Goal: Task Accomplishment & Management: Manage account settings

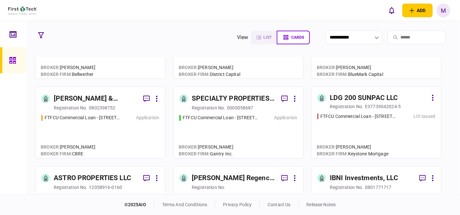
scroll to position [145, 0]
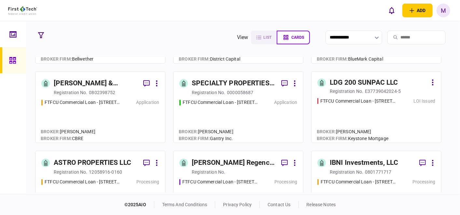
click at [233, 116] on div "FTFCU Commercial Loan - [STREET_ADDRESS] Application" at bounding box center [238, 118] width 118 height 38
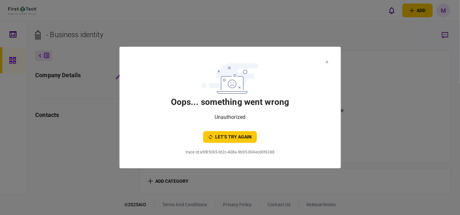
click at [327, 63] on icon at bounding box center [327, 62] width 3 height 3
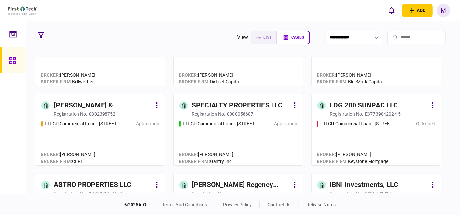
scroll to position [145, 0]
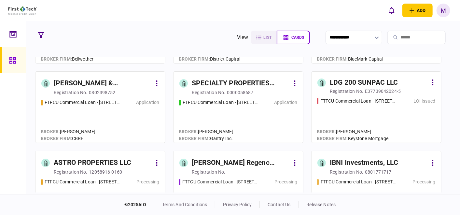
click at [230, 119] on div "FTFCU Commercial Loan - [STREET_ADDRESS] Application" at bounding box center [238, 118] width 118 height 38
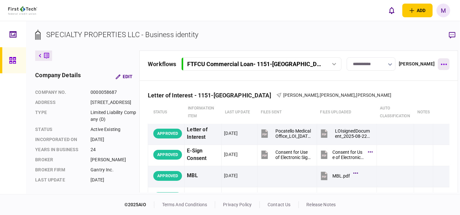
click at [441, 64] on icon "button" at bounding box center [444, 64] width 6 height 1
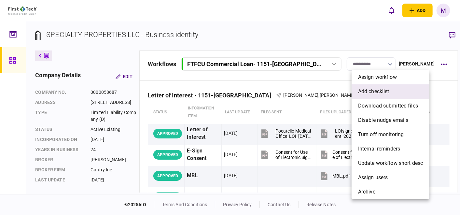
click at [382, 93] on span "add checklist" at bounding box center [373, 92] width 31 height 8
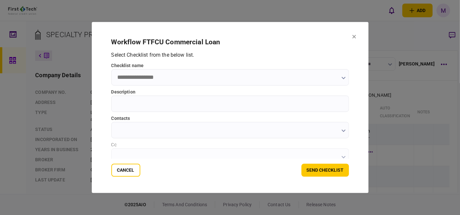
click at [342, 81] on input "checklist name" at bounding box center [230, 77] width 238 height 16
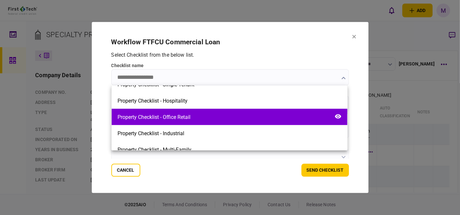
scroll to position [310, 0]
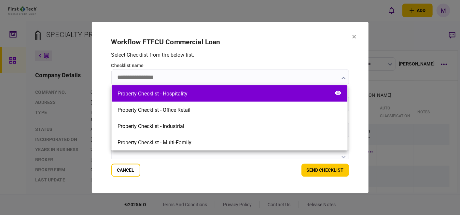
click at [236, 95] on div "Property Checklist - Hospitality" at bounding box center [230, 93] width 236 height 16
type input "**********"
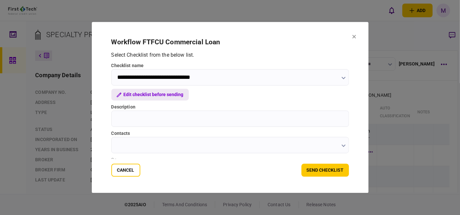
click at [151, 92] on button "Edit checklist before sending" at bounding box center [150, 95] width 78 height 12
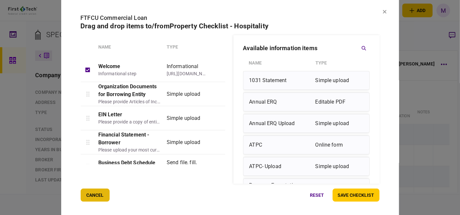
click at [98, 198] on button "cancel" at bounding box center [94, 195] width 29 height 13
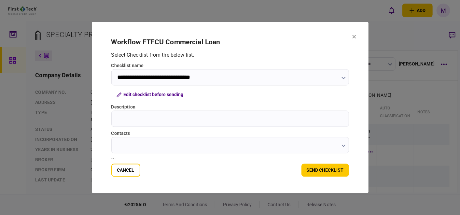
click at [342, 79] on button "button" at bounding box center [344, 77] width 4 height 5
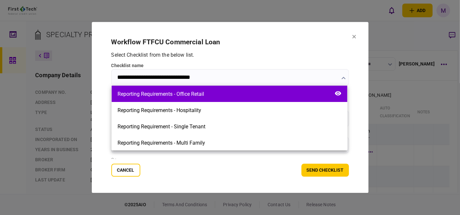
click at [226, 95] on div "Reporting Requirements - Office Retail" at bounding box center [230, 94] width 236 height 16
type input "**********"
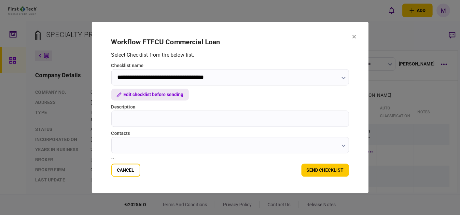
click at [148, 92] on button "Edit checklist before sending" at bounding box center [150, 95] width 78 height 12
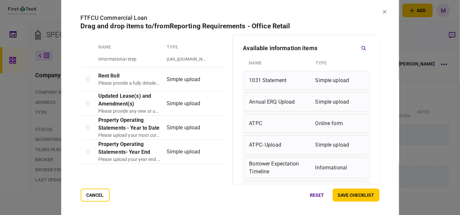
scroll to position [14, 0]
drag, startPoint x: 100, startPoint y: 193, endPoint x: 105, endPoint y: 193, distance: 4.7
click at [100, 193] on button "cancel" at bounding box center [94, 195] width 29 height 13
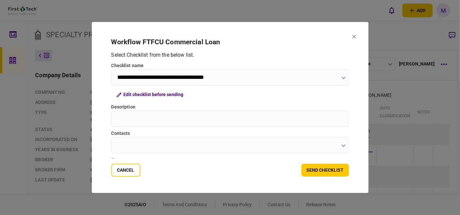
click at [344, 77] on icon "button" at bounding box center [344, 78] width 4 height 3
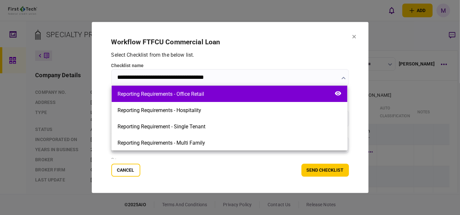
click at [203, 91] on div "Reporting Requirements - Office Retail" at bounding box center [161, 94] width 87 height 6
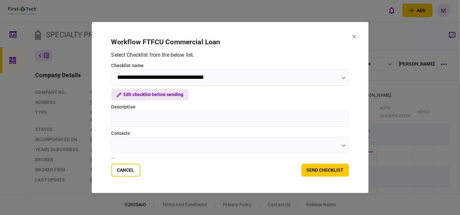
click at [146, 93] on button "Edit checklist before sending" at bounding box center [150, 95] width 78 height 12
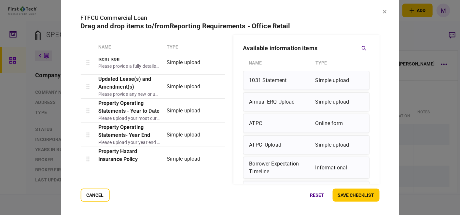
scroll to position [0, 0]
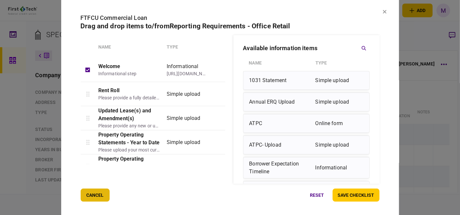
click at [101, 198] on button "cancel" at bounding box center [94, 195] width 29 height 13
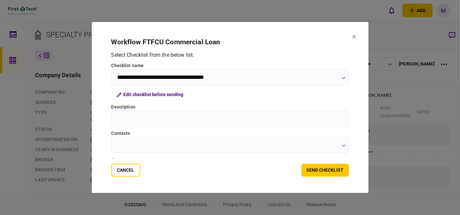
click at [343, 79] on icon "button" at bounding box center [344, 78] width 4 height 3
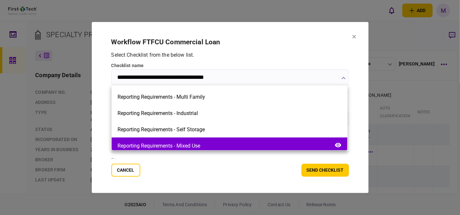
scroll to position [36, 0]
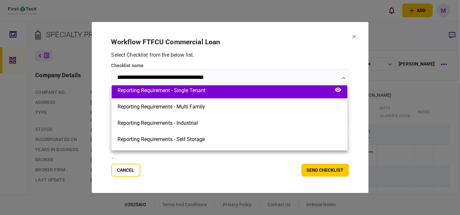
click at [217, 91] on div "Reporting Requirement - Single Tenant" at bounding box center [230, 90] width 236 height 16
type input "**********"
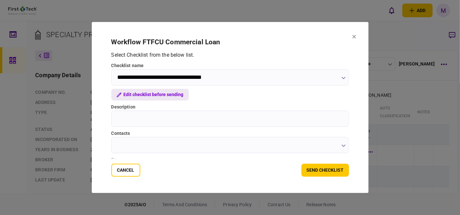
click at [170, 95] on button "Edit checklist before sending" at bounding box center [150, 95] width 78 height 12
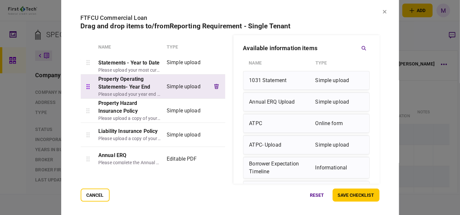
scroll to position [62, 0]
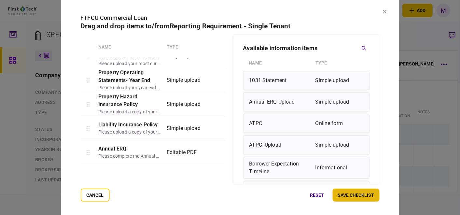
click at [348, 197] on button "save checklist" at bounding box center [356, 195] width 47 height 13
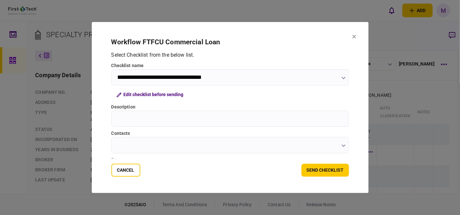
click at [169, 121] on input "Description" at bounding box center [230, 119] width 238 height 16
click at [138, 120] on input "Description" at bounding box center [230, 119] width 238 height 16
click at [133, 120] on input "**" at bounding box center [230, 119] width 238 height 16
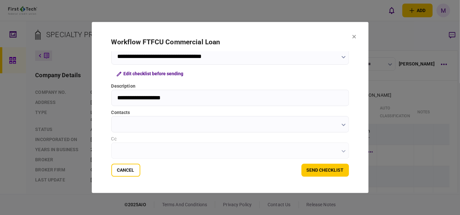
type input "**********"
click at [342, 126] on button "button" at bounding box center [344, 124] width 4 height 5
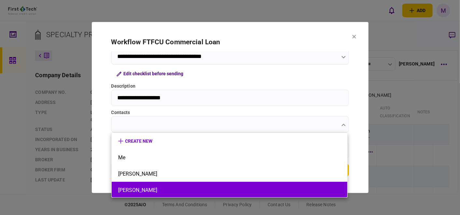
click at [161, 185] on li "[PERSON_NAME]" at bounding box center [230, 190] width 236 height 16
type input "**********"
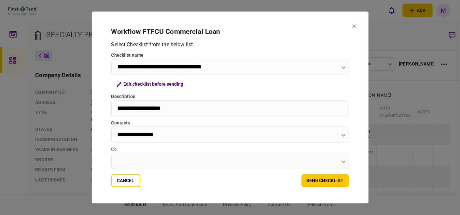
scroll to position [0, 0]
click at [342, 159] on button "button" at bounding box center [344, 161] width 4 height 5
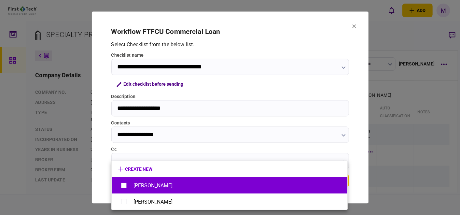
click at [163, 181] on div "[PERSON_NAME]" at bounding box center [229, 185] width 223 height 11
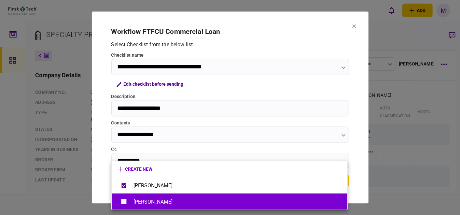
click at [164, 200] on div "[PERSON_NAME]" at bounding box center [153, 202] width 39 height 6
type input "**********"
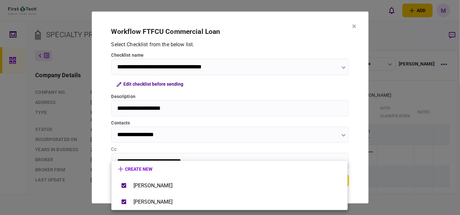
click at [362, 178] on div at bounding box center [230, 107] width 460 height 215
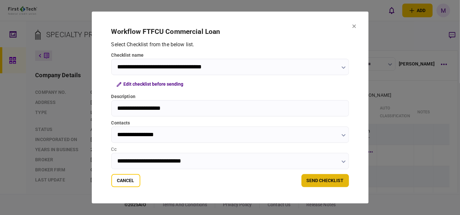
click at [310, 180] on button "send checklist" at bounding box center [326, 180] width 48 height 13
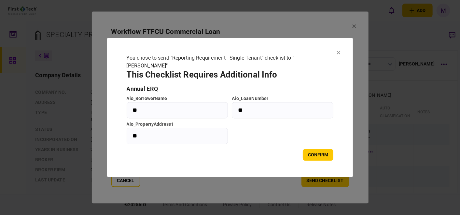
click at [167, 113] on input "**" at bounding box center [178, 110] width 102 height 16
click at [307, 156] on button "confirm" at bounding box center [318, 155] width 31 height 12
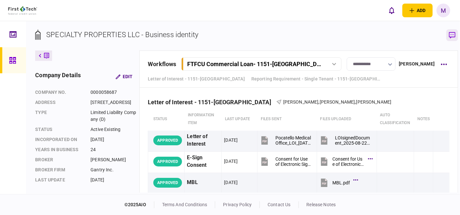
click at [449, 35] on icon "button" at bounding box center [452, 35] width 7 height 7
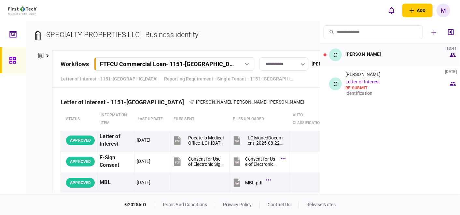
click at [372, 55] on div "[PERSON_NAME]" at bounding box center [364, 53] width 36 height 5
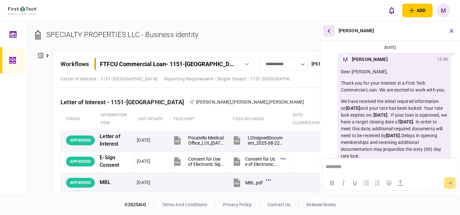
click at [331, 31] on button "button" at bounding box center [329, 31] width 12 height 12
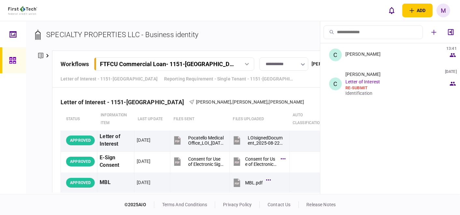
click at [308, 37] on section "SPECIALTY PROPERTIES LLC - Business identity" at bounding box center [203, 39] width 336 height 21
click at [449, 32] on icon "button" at bounding box center [451, 32] width 6 height 6
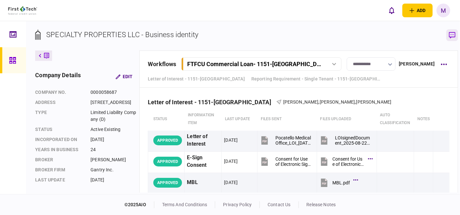
click at [382, 64] on input "**********" at bounding box center [371, 63] width 49 height 13
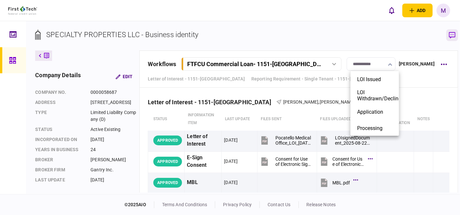
click at [416, 64] on div at bounding box center [230, 107] width 460 height 215
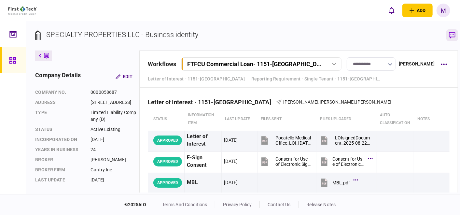
click at [416, 64] on div "[PERSON_NAME]" at bounding box center [417, 64] width 36 height 7
click at [438, 65] on button "button" at bounding box center [444, 64] width 12 height 12
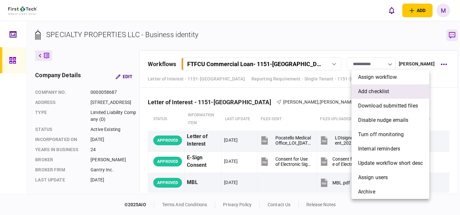
click at [401, 96] on li "add checklist" at bounding box center [391, 91] width 78 height 14
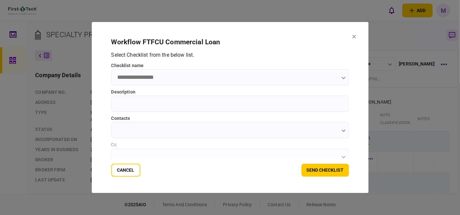
click at [172, 80] on input "checklist name" at bounding box center [230, 77] width 238 height 16
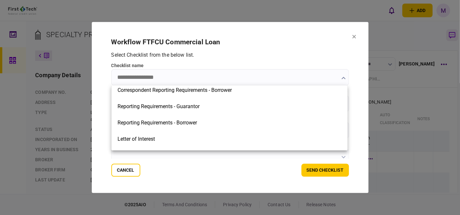
scroll to position [145, 0]
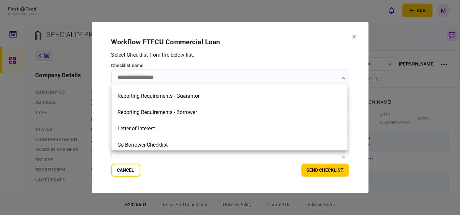
click at [206, 118] on div "Reporting Requirements - Borrower" at bounding box center [230, 112] width 236 height 16
type input "**********"
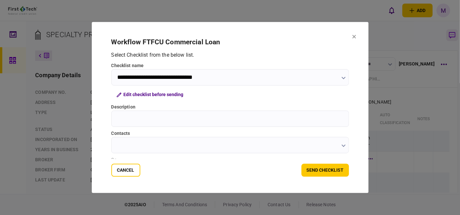
click at [260, 124] on input "Description" at bounding box center [230, 119] width 238 height 16
click at [167, 118] on input "Description" at bounding box center [230, 119] width 238 height 16
type input "**********"
click at [342, 147] on icon "button" at bounding box center [344, 146] width 4 height 3
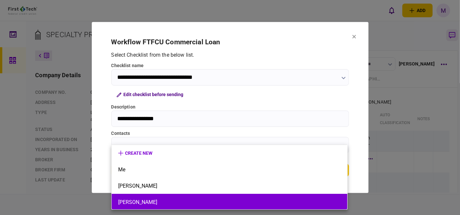
click at [172, 197] on li "[PERSON_NAME]" at bounding box center [230, 202] width 236 height 16
type input "**********"
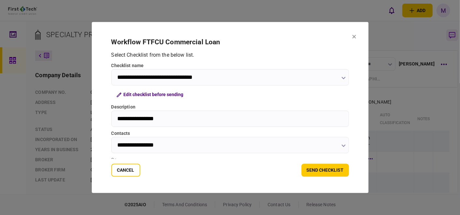
scroll to position [21, 0]
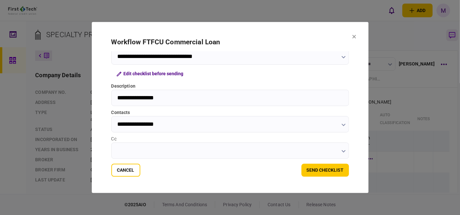
click at [342, 149] on button "button" at bounding box center [344, 151] width 4 height 5
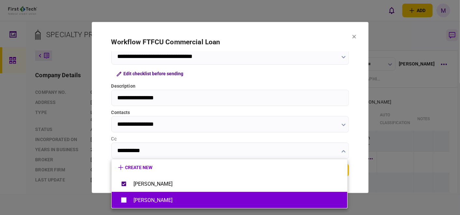
type input "**********"
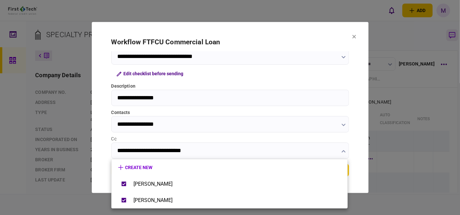
click at [363, 171] on div at bounding box center [230, 107] width 460 height 215
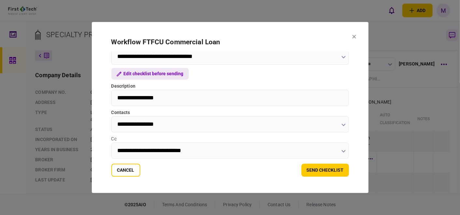
click at [131, 73] on button "Edit checklist before sending" at bounding box center [150, 74] width 78 height 12
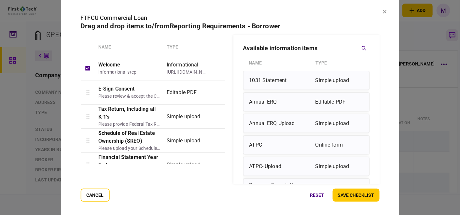
scroll to position [0, 0]
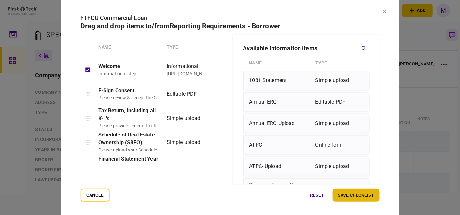
click at [350, 195] on button "save checklist" at bounding box center [356, 195] width 47 height 13
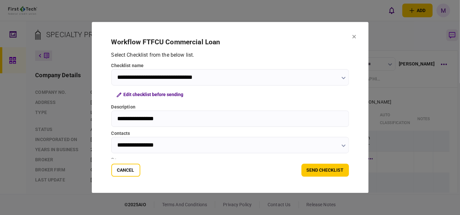
scroll to position [21, 0]
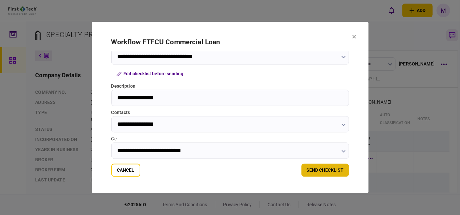
click at [308, 170] on button "send checklist" at bounding box center [326, 170] width 48 height 13
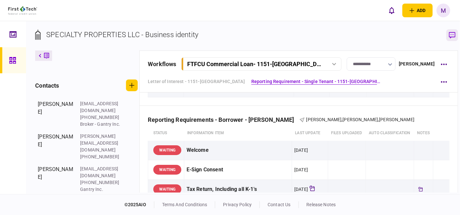
scroll to position [470, 0]
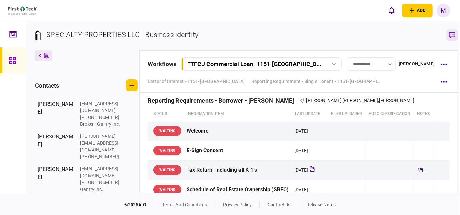
click at [449, 36] on icon "button" at bounding box center [452, 35] width 7 height 7
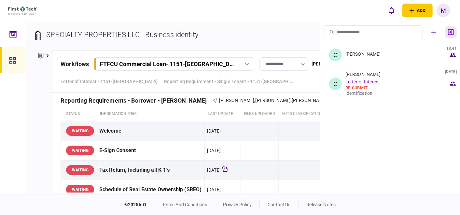
click at [452, 33] on icon "button" at bounding box center [451, 32] width 6 height 6
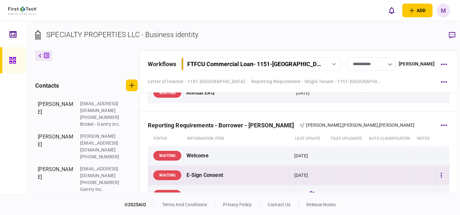
scroll to position [434, 0]
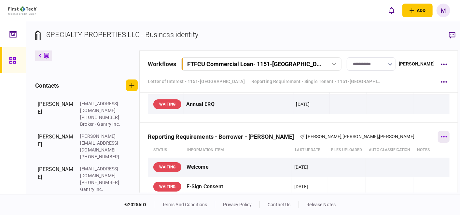
click at [438, 133] on button "button" at bounding box center [444, 137] width 12 height 12
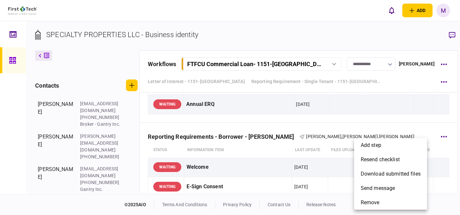
click at [413, 121] on div at bounding box center [230, 107] width 460 height 215
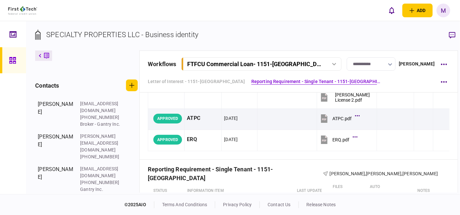
scroll to position [0, 0]
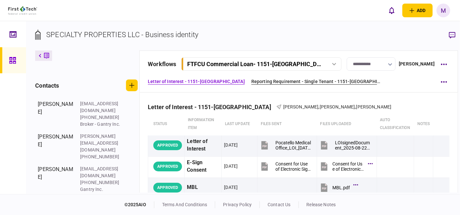
click at [330, 83] on link "Reporting Requirement - Single Tenant - 1151-[GEOGRAPHIC_DATA]" at bounding box center [316, 81] width 130 height 7
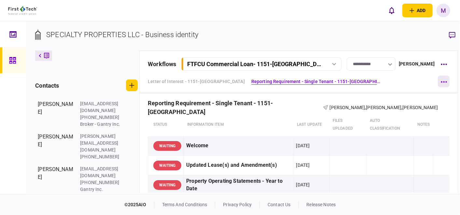
click at [438, 83] on button "button" at bounding box center [444, 82] width 12 height 12
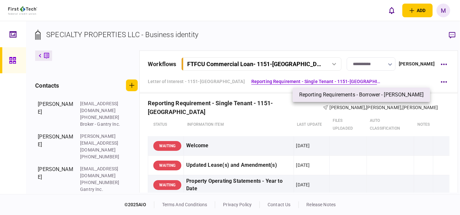
click at [389, 95] on span "Reporting Requirements - Borrower - [PERSON_NAME]" at bounding box center [361, 95] width 124 height 8
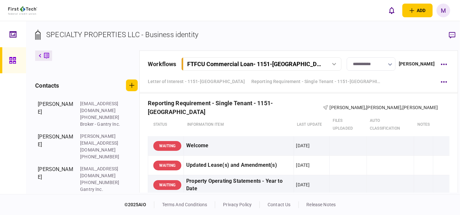
scroll to position [463, 0]
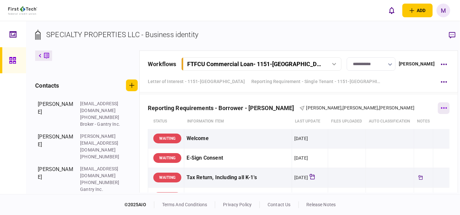
click at [438, 107] on button "button" at bounding box center [444, 108] width 12 height 12
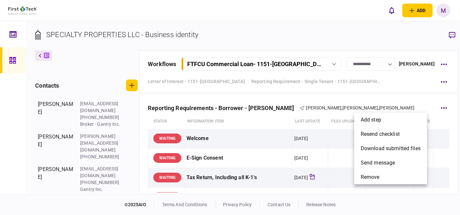
click at [244, 127] on div at bounding box center [230, 107] width 460 height 215
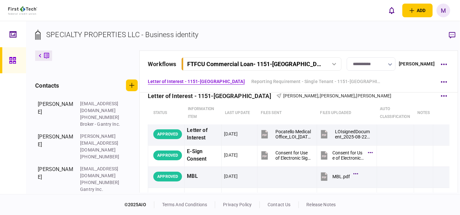
scroll to position [0, 0]
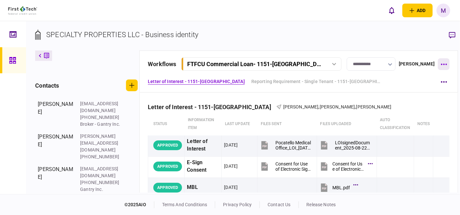
click at [441, 64] on icon "button" at bounding box center [444, 65] width 6 height 2
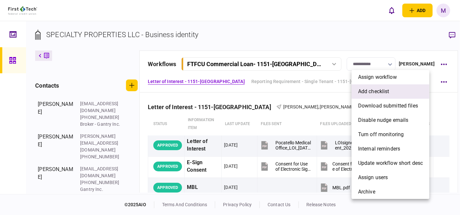
click at [395, 93] on li "add checklist" at bounding box center [391, 91] width 78 height 14
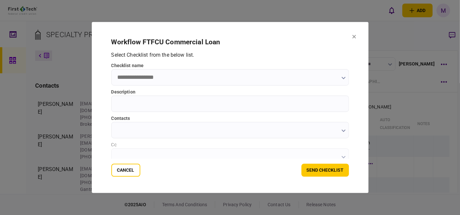
click at [188, 81] on input "checklist name" at bounding box center [230, 77] width 238 height 16
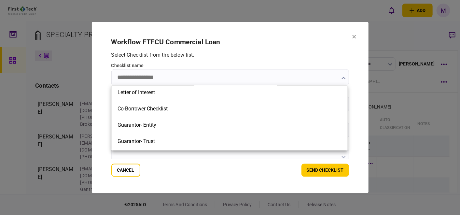
scroll to position [145, 0]
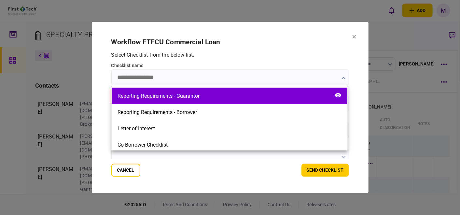
click at [210, 100] on div "Reporting Requirements - Guarantor" at bounding box center [230, 96] width 236 height 16
type input "**********"
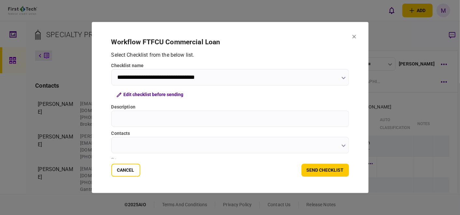
click at [169, 120] on input "Description" at bounding box center [230, 119] width 238 height 16
click at [158, 120] on input "*********" at bounding box center [230, 119] width 238 height 16
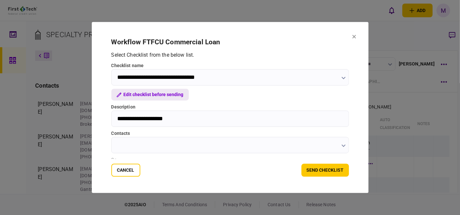
type input "**********"
click at [174, 95] on button "Edit checklist before sending" at bounding box center [150, 95] width 78 height 12
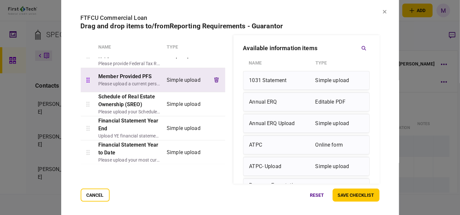
scroll to position [0, 0]
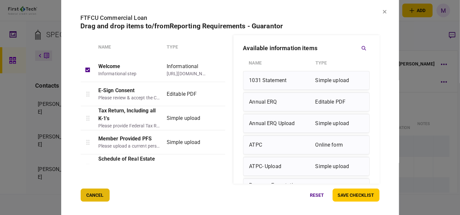
click at [99, 194] on button "cancel" at bounding box center [94, 195] width 29 height 13
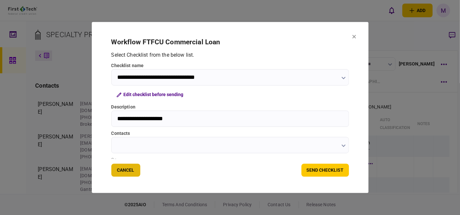
click at [122, 171] on button "Cancel" at bounding box center [125, 170] width 29 height 13
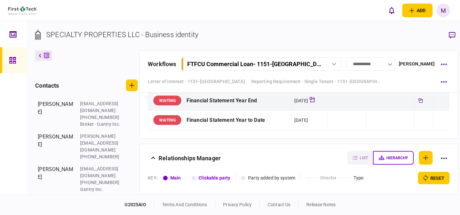
scroll to position [651, 0]
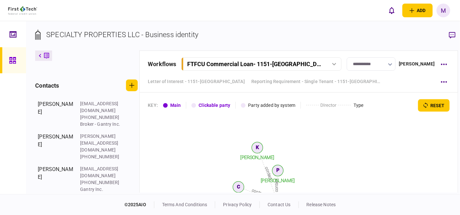
scroll to position [463, 0]
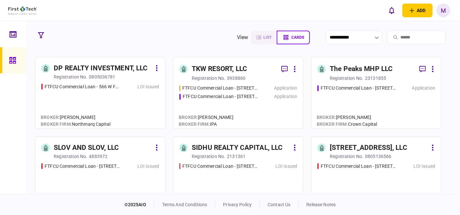
click at [120, 105] on div "FTFCU Commercial Loan - 566 W Farm to Market 1960 LOI Issued" at bounding box center [100, 102] width 118 height 39
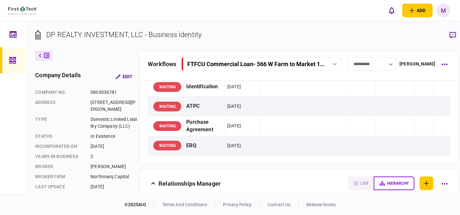
scroll to position [145, 0]
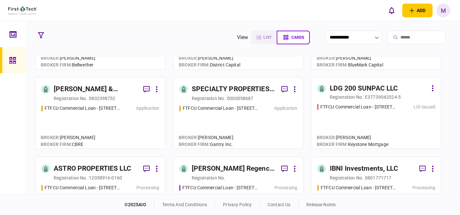
scroll to position [181, 0]
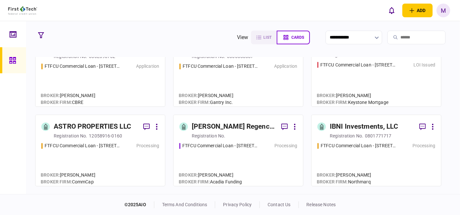
click at [247, 162] on div "FTFCU Commercial Loan - [STREET_ADDRESS][PERSON_NAME] Processing" at bounding box center [238, 161] width 118 height 38
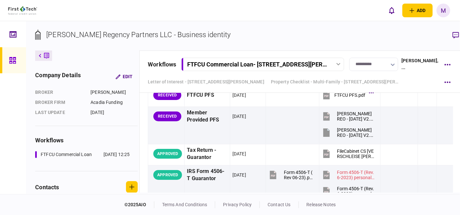
scroll to position [1013, 0]
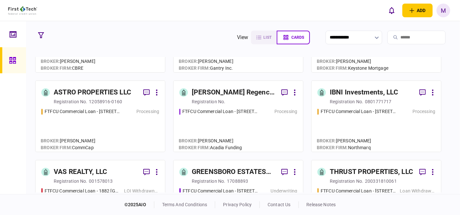
scroll to position [217, 0]
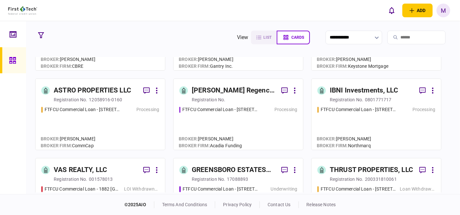
click at [374, 126] on div "FTFCU Commercial Loan - [STREET_ADDRESS] Processing" at bounding box center [377, 125] width 118 height 38
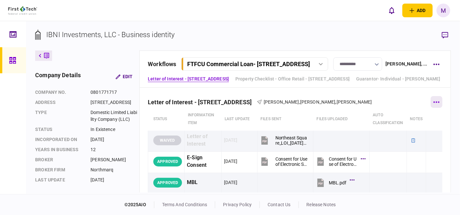
click at [434, 107] on button "button" at bounding box center [437, 102] width 12 height 12
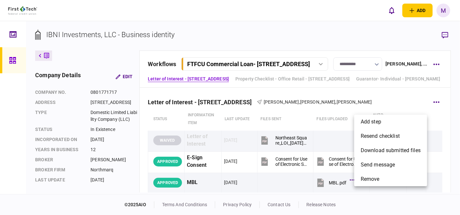
click at [400, 103] on div at bounding box center [230, 107] width 460 height 215
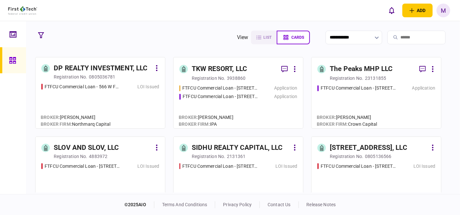
click at [354, 103] on div "FTFCU Commercial Loan - [STREET_ADDRESS] Application" at bounding box center [377, 104] width 118 height 38
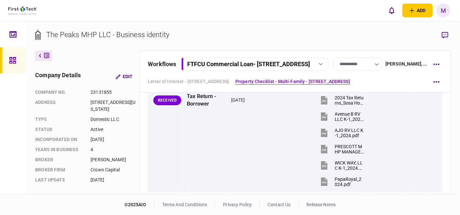
scroll to position [507, 0]
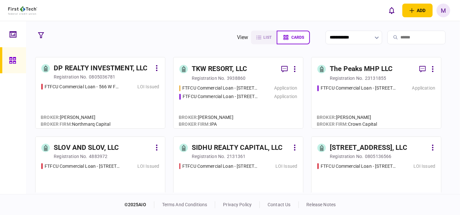
click at [258, 105] on div "FTFCU Commercial Loan - [STREET_ADDRESS][PERSON_NAME] Application FTFCU Commerc…" at bounding box center [238, 104] width 118 height 38
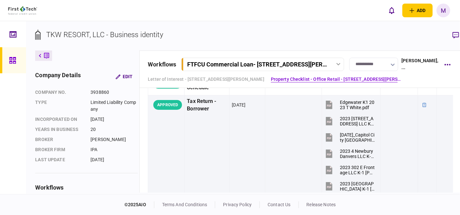
scroll to position [398, 0]
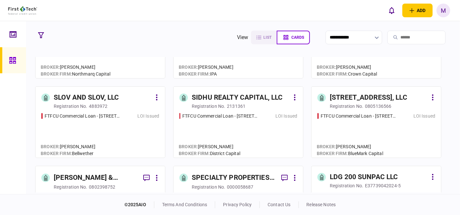
scroll to position [72, 0]
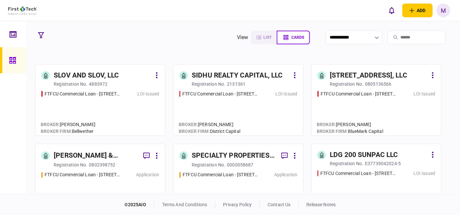
click at [255, 119] on div "FTFCU Commercial Loan - [STREET_ADDRESS] LOI Issued" at bounding box center [238, 110] width 118 height 39
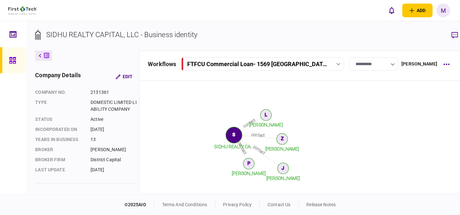
scroll to position [253, 0]
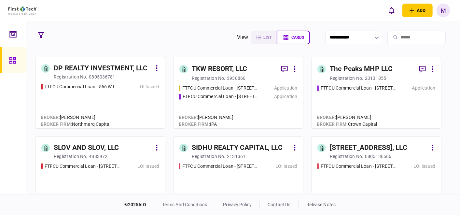
click at [206, 176] on div "FTFCU Commercial Loan - [STREET_ADDRESS] LOI Issued" at bounding box center [238, 182] width 118 height 39
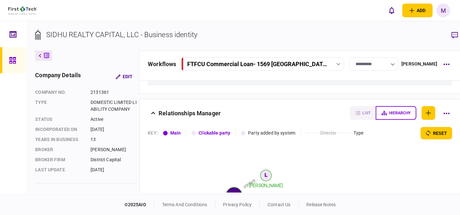
scroll to position [181, 0]
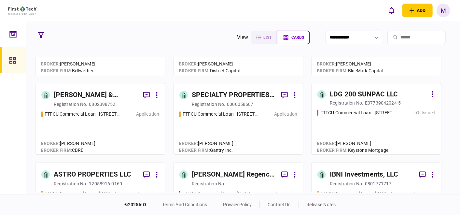
scroll to position [145, 0]
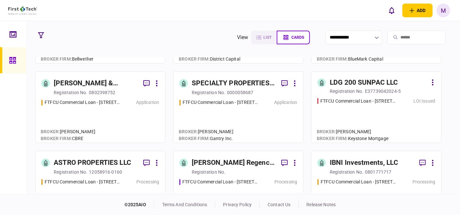
click at [244, 119] on div "FTFCU Commercial Loan - [STREET_ADDRESS] Application" at bounding box center [238, 118] width 118 height 38
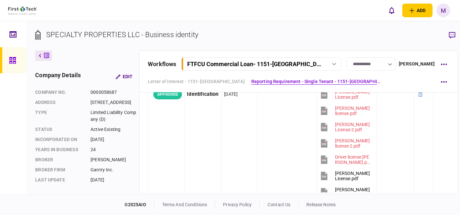
scroll to position [72, 0]
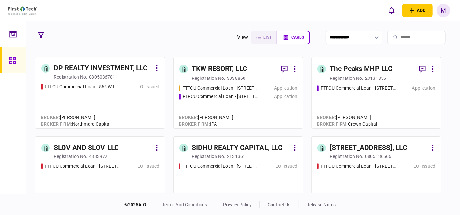
click at [385, 102] on div "FTFCU Commercial Loan - [STREET_ADDRESS] Application" at bounding box center [377, 104] width 118 height 38
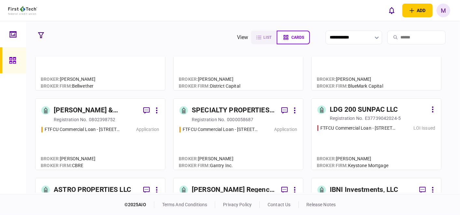
scroll to position [145, 0]
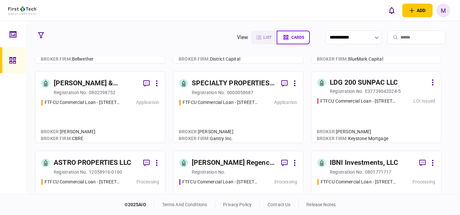
click at [236, 120] on div "FTFCU Commercial Loan - [STREET_ADDRESS] Application" at bounding box center [238, 118] width 118 height 38
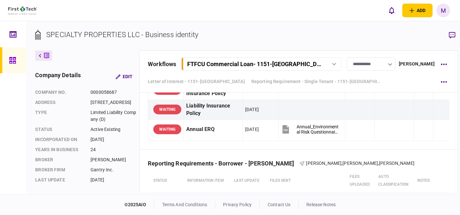
scroll to position [398, 0]
click at [438, 64] on button "button" at bounding box center [444, 64] width 12 height 12
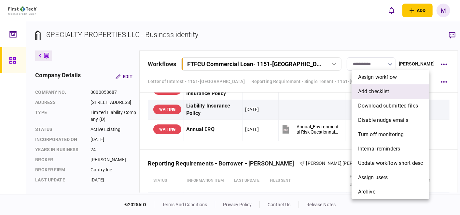
click at [397, 93] on li "add checklist" at bounding box center [391, 91] width 78 height 14
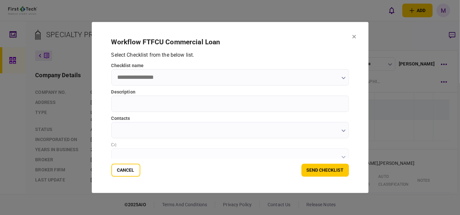
click at [184, 80] on input "checklist name" at bounding box center [230, 77] width 238 height 16
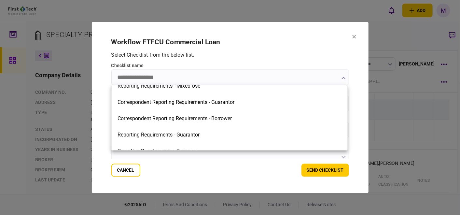
scroll to position [108, 0]
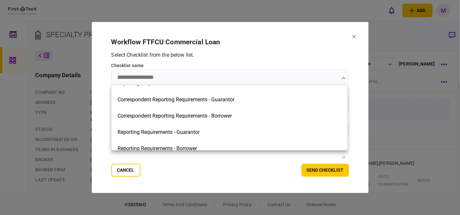
click at [207, 129] on div "Reporting Requirements - Guarantor" at bounding box center [230, 132] width 236 height 16
type input "**********"
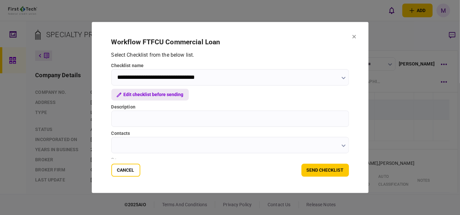
click at [160, 94] on button "Edit checklist before sending" at bounding box center [150, 95] width 78 height 12
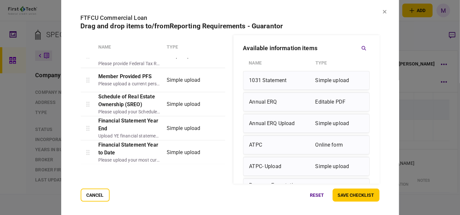
scroll to position [0, 0]
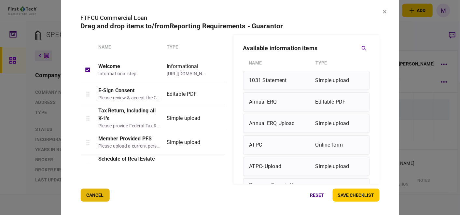
click at [90, 195] on button "cancel" at bounding box center [94, 195] width 29 height 13
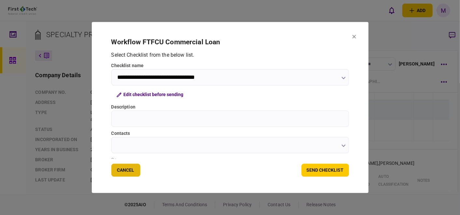
click at [119, 171] on button "Cancel" at bounding box center [125, 170] width 29 height 13
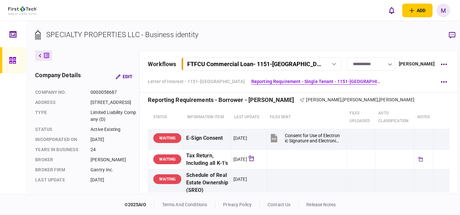
scroll to position [470, 0]
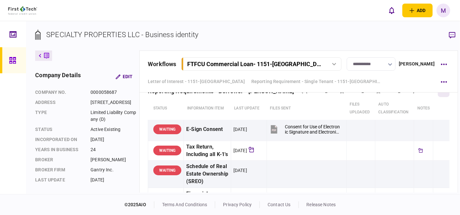
click at [441, 92] on icon "button" at bounding box center [444, 91] width 6 height 2
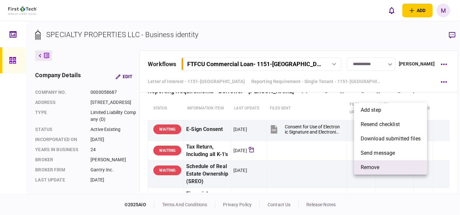
click at [382, 167] on li "remove" at bounding box center [390, 167] width 73 height 14
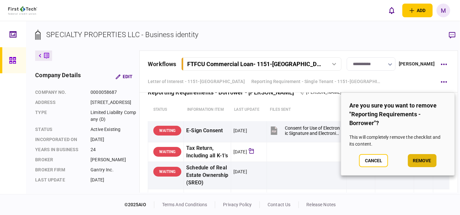
click at [423, 162] on button "remove" at bounding box center [422, 160] width 29 height 13
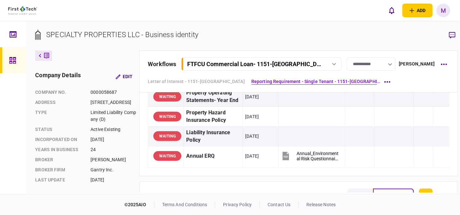
scroll to position [360, 0]
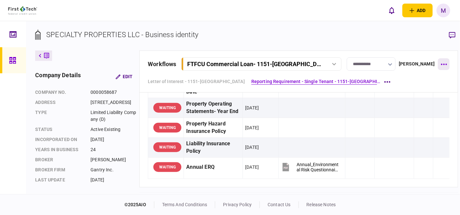
click at [441, 64] on icon "button" at bounding box center [444, 64] width 6 height 1
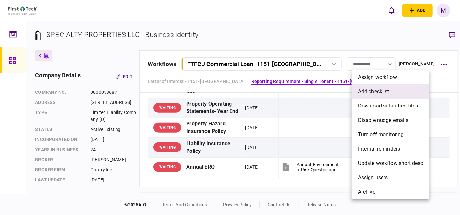
click at [386, 94] on span "add checklist" at bounding box center [373, 92] width 31 height 8
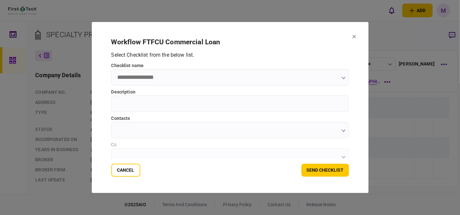
click at [343, 79] on icon "button" at bounding box center [344, 78] width 4 height 3
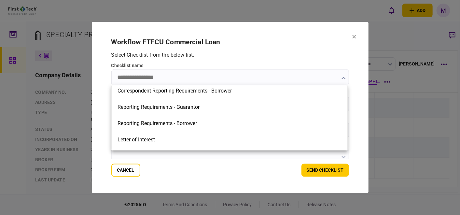
scroll to position [145, 0]
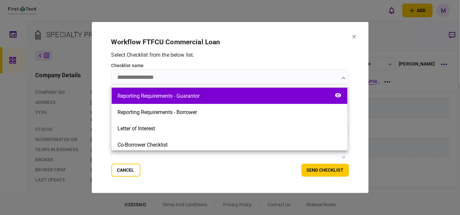
click at [233, 99] on div "Reporting Requirements - Guarantor" at bounding box center [230, 96] width 236 height 16
type input "**********"
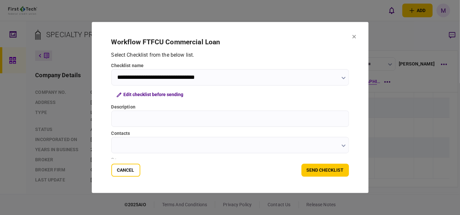
click at [178, 119] on input "Description" at bounding box center [230, 119] width 238 height 16
type input "**********"
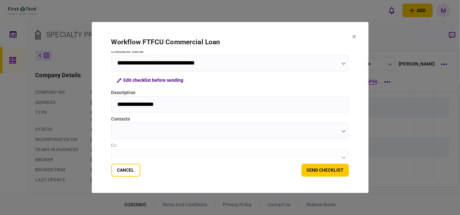
scroll to position [21, 0]
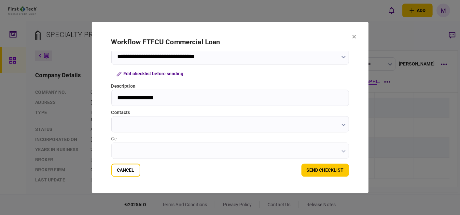
click at [342, 124] on icon "button" at bounding box center [344, 125] width 4 height 3
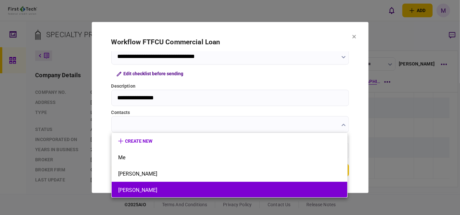
click at [169, 185] on li "[PERSON_NAME]" at bounding box center [230, 190] width 236 height 16
type input "**********"
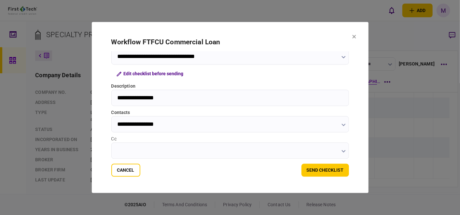
click at [342, 151] on icon "button" at bounding box center [344, 151] width 4 height 3
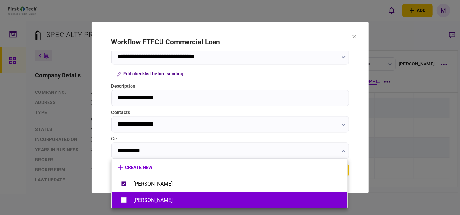
type input "**********"
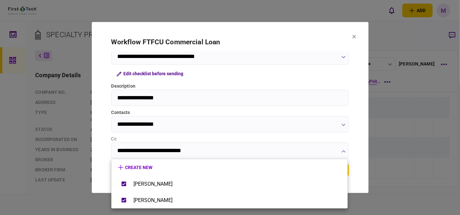
click at [280, 136] on div at bounding box center [230, 107] width 460 height 215
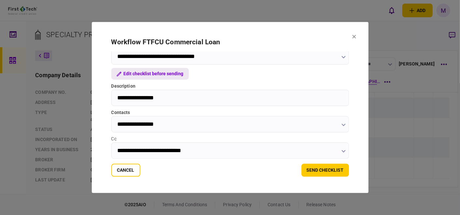
click at [149, 71] on button "Edit checklist before sending" at bounding box center [150, 74] width 78 height 12
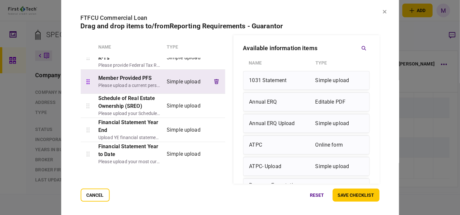
scroll to position [62, 0]
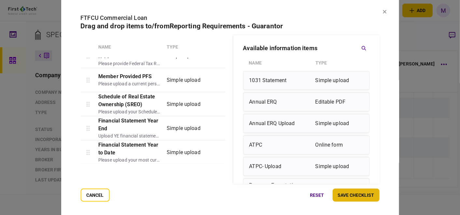
click at [358, 199] on button "save checklist" at bounding box center [356, 195] width 47 height 13
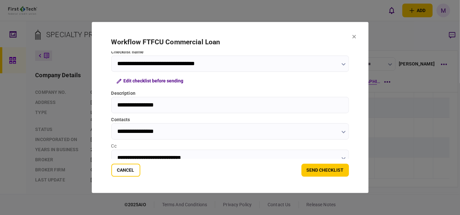
scroll to position [21, 0]
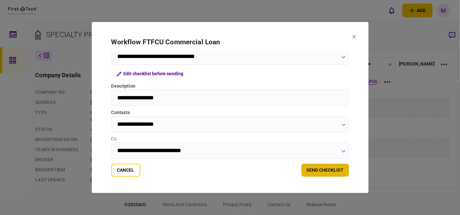
click at [327, 170] on button "send checklist" at bounding box center [326, 170] width 48 height 13
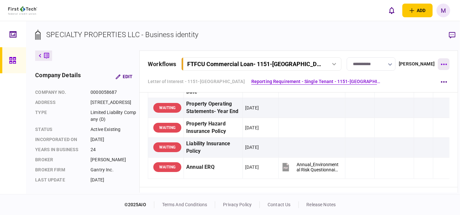
click at [441, 64] on icon "button" at bounding box center [444, 64] width 6 height 1
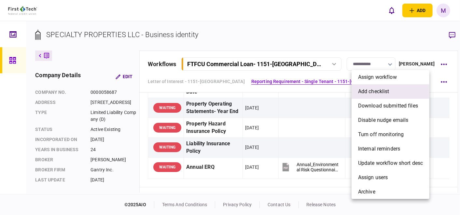
click at [386, 92] on span "add checklist" at bounding box center [373, 92] width 31 height 8
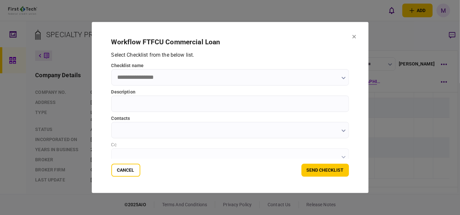
click at [343, 78] on icon "button" at bounding box center [344, 78] width 4 height 3
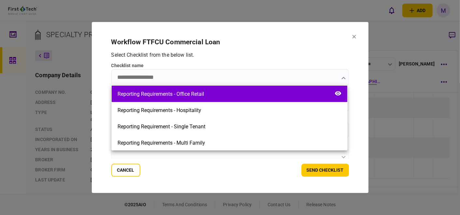
click at [235, 95] on div "Reporting Requirements - Office Retail" at bounding box center [230, 94] width 236 height 16
type input "**********"
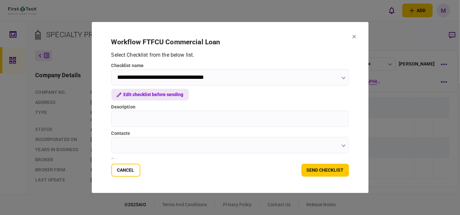
click at [166, 97] on button "Edit checklist before sending" at bounding box center [150, 95] width 78 height 12
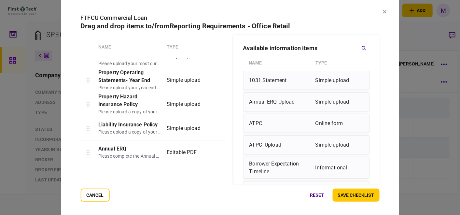
scroll to position [0, 0]
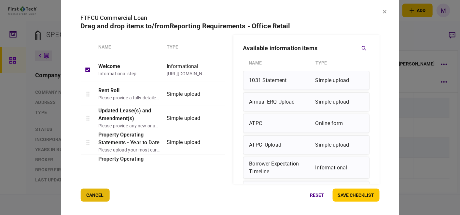
click at [96, 197] on button "cancel" at bounding box center [94, 195] width 29 height 13
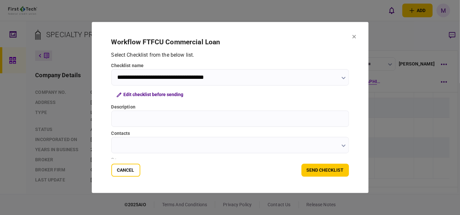
click at [342, 77] on icon "button" at bounding box center [344, 78] width 4 height 3
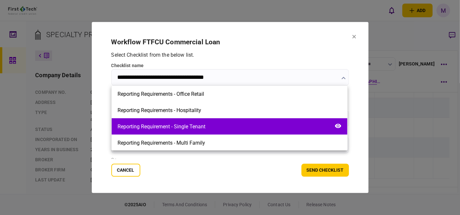
click at [281, 124] on div "Reporting Requirement - Single Tenant" at bounding box center [230, 126] width 236 height 16
type input "**********"
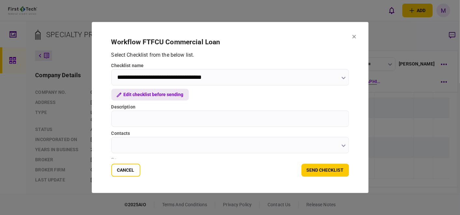
click at [170, 93] on button "Edit checklist before sending" at bounding box center [150, 95] width 78 height 12
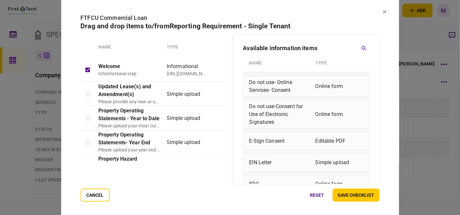
scroll to position [362, 0]
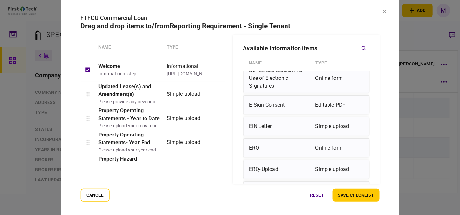
click at [273, 130] on div "EIN Letter Simple upload" at bounding box center [306, 126] width 127 height 19
click at [344, 129] on div "Simple upload" at bounding box center [340, 126] width 48 height 13
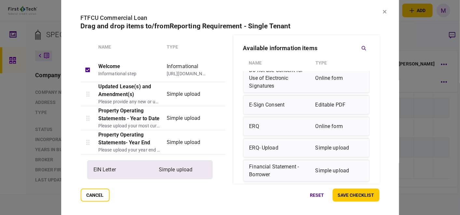
drag, startPoint x: 279, startPoint y: 130, endPoint x: 121, endPoint y: 176, distance: 164.7
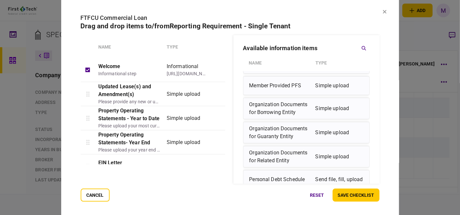
scroll to position [905, 0]
click at [98, 198] on button "cancel" at bounding box center [94, 195] width 29 height 13
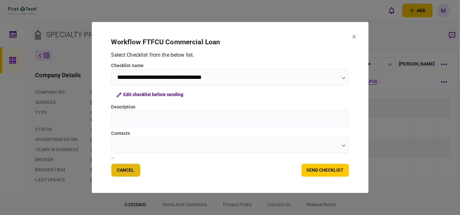
click at [131, 173] on button "Cancel" at bounding box center [125, 170] width 29 height 13
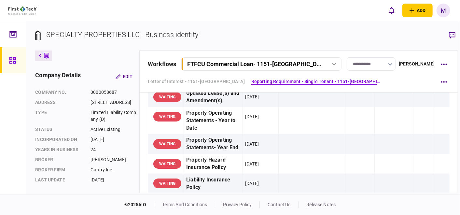
click at [304, 79] on link "Reporting Requirement - Single Tenant - 1151-[GEOGRAPHIC_DATA]" at bounding box center [316, 81] width 130 height 7
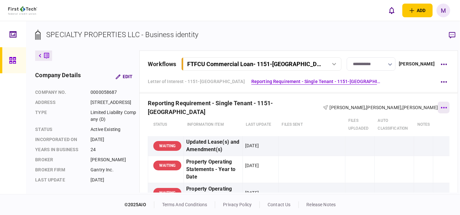
click at [438, 106] on button "button" at bounding box center [444, 108] width 12 height 12
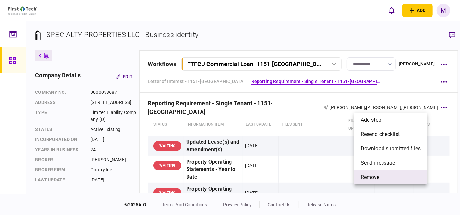
click at [374, 177] on span "remove" at bounding box center [370, 177] width 19 height 8
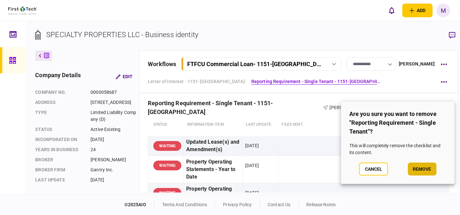
click at [430, 167] on button "remove" at bounding box center [422, 169] width 29 height 13
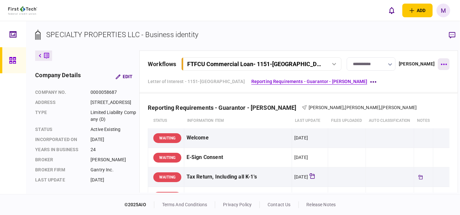
click at [438, 63] on button "button" at bounding box center [444, 64] width 12 height 12
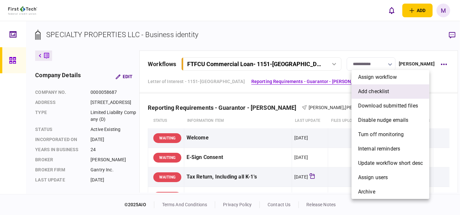
click at [377, 94] on span "add checklist" at bounding box center [373, 92] width 31 height 8
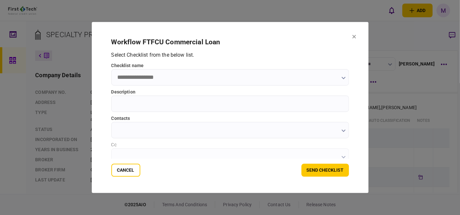
click at [277, 80] on input "checklist name" at bounding box center [230, 77] width 238 height 16
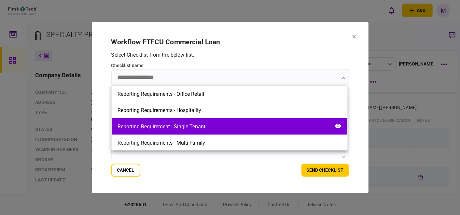
click at [214, 126] on div "Reporting Requirement - Single Tenant" at bounding box center [230, 126] width 236 height 16
type input "**********"
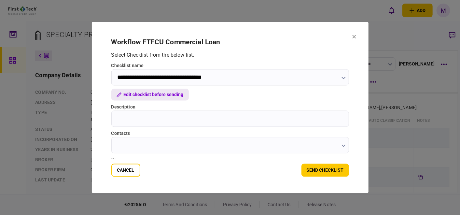
click at [173, 94] on button "Edit checklist before sending" at bounding box center [150, 95] width 78 height 12
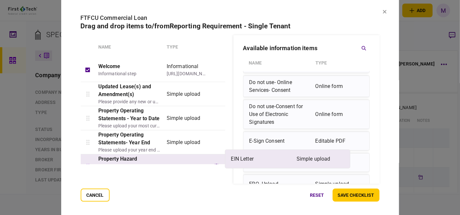
scroll to position [326, 0]
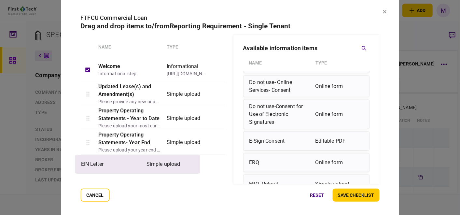
drag, startPoint x: 271, startPoint y: 165, endPoint x: 100, endPoint y: 169, distance: 171.1
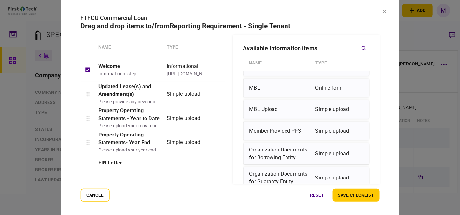
scroll to position [869, 0]
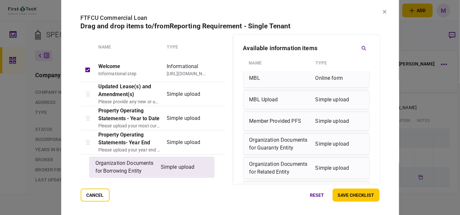
drag, startPoint x: 268, startPoint y: 145, endPoint x: 111, endPoint y: 173, distance: 158.8
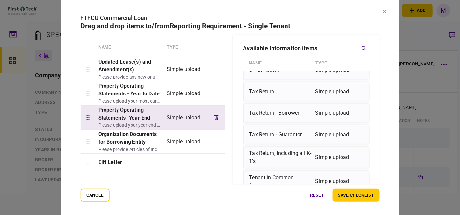
scroll to position [36, 0]
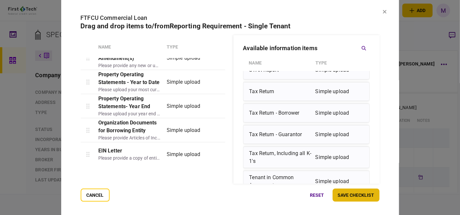
click at [363, 195] on button "save checklist" at bounding box center [356, 195] width 47 height 13
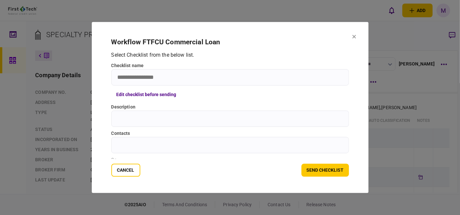
type input "**********"
click at [155, 119] on input "Description" at bounding box center [230, 119] width 238 height 16
click at [143, 116] on input "Description" at bounding box center [230, 119] width 238 height 16
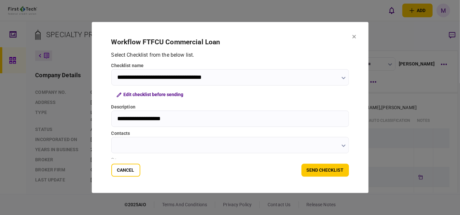
type input "**********"
click at [343, 146] on icon "button" at bounding box center [344, 146] width 4 height 3
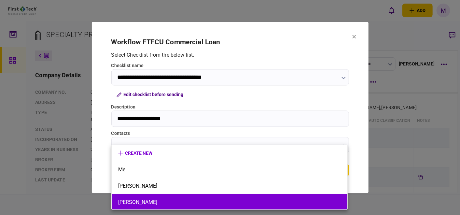
click at [188, 196] on li "[PERSON_NAME]" at bounding box center [230, 202] width 236 height 16
type input "**********"
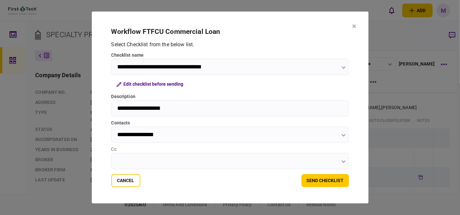
click at [342, 159] on button "button" at bounding box center [344, 161] width 4 height 5
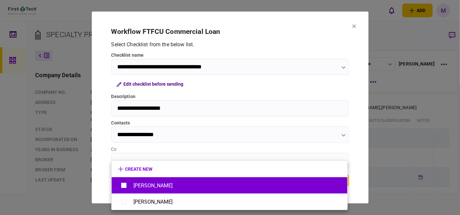
click at [140, 181] on div "[PERSON_NAME]" at bounding box center [229, 185] width 223 height 11
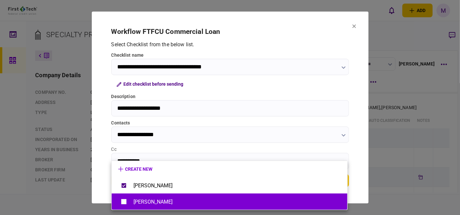
click at [134, 200] on div "[PERSON_NAME]" at bounding box center [153, 202] width 39 height 6
type input "**********"
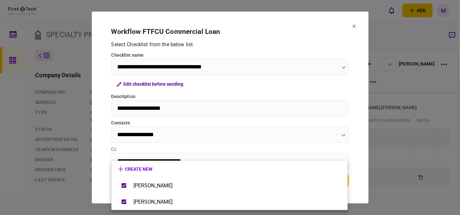
click at [303, 147] on div at bounding box center [230, 107] width 460 height 215
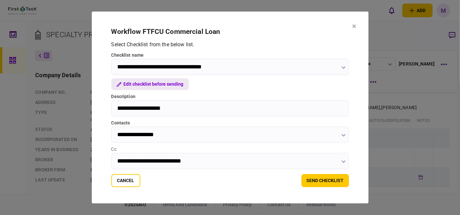
click at [145, 85] on button "Edit checklist before sending" at bounding box center [150, 85] width 78 height 12
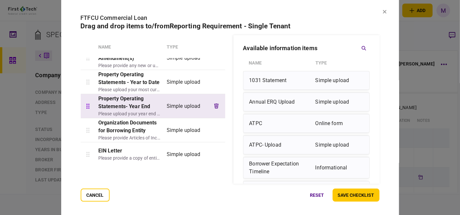
scroll to position [72, 0]
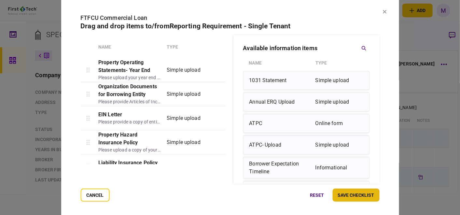
click at [358, 193] on button "save checklist" at bounding box center [356, 195] width 47 height 13
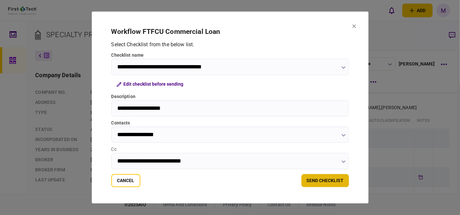
click at [321, 183] on button "send checklist" at bounding box center [326, 180] width 48 height 13
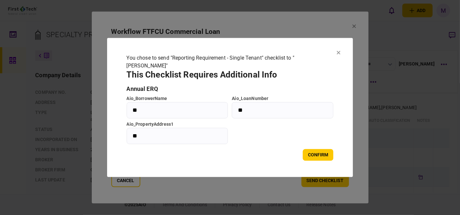
drag, startPoint x: 139, startPoint y: 134, endPoint x: 113, endPoint y: 134, distance: 26.1
click at [113, 134] on section "you chose to send "Reporting Requirement - Single Tenant" checklist to "[PERSON…" at bounding box center [230, 107] width 246 height 139
type input "**********"
drag, startPoint x: 138, startPoint y: 112, endPoint x: 127, endPoint y: 112, distance: 10.7
click at [127, 112] on input "**" at bounding box center [178, 110] width 102 height 16
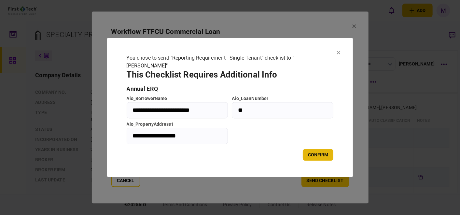
type input "**********"
click at [312, 156] on button "confirm" at bounding box center [318, 155] width 31 height 12
